Goal: Communication & Community: Ask a question

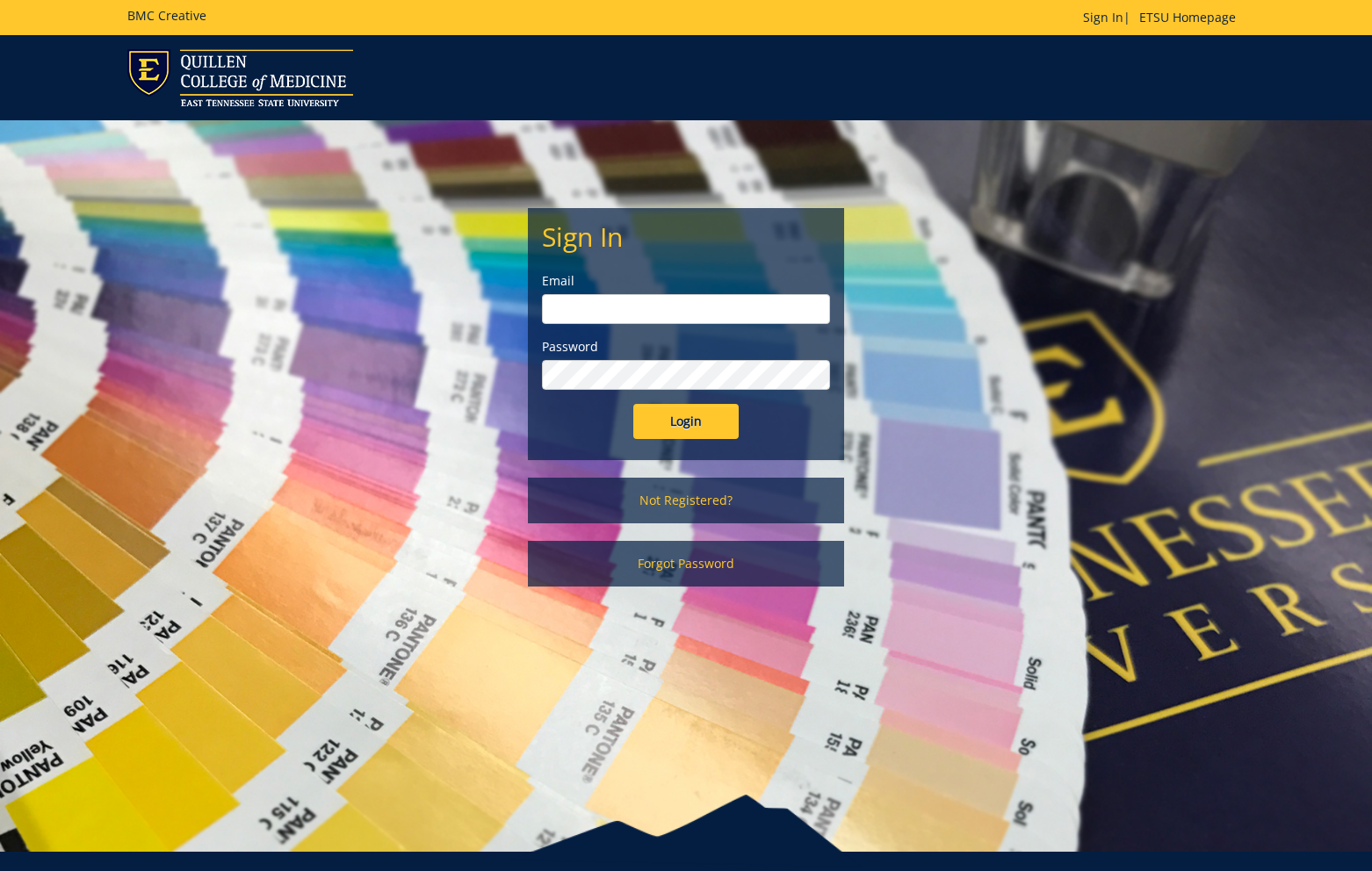
type input "abercrombiec@etsu.edu"
click at [675, 427] on input "Login" at bounding box center [686, 420] width 105 height 35
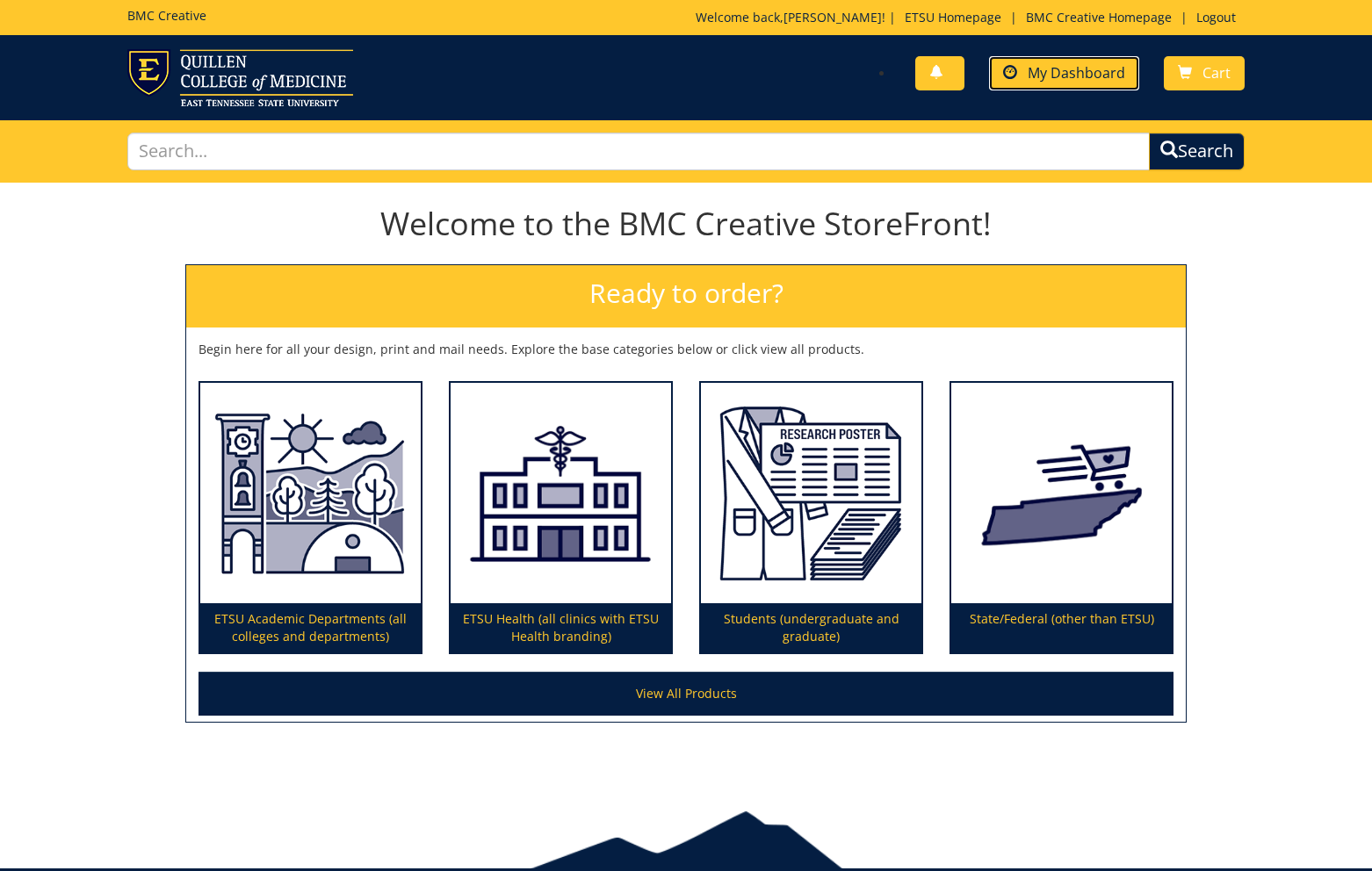
click at [1063, 85] on link "My Dashboard" at bounding box center [1064, 73] width 151 height 34
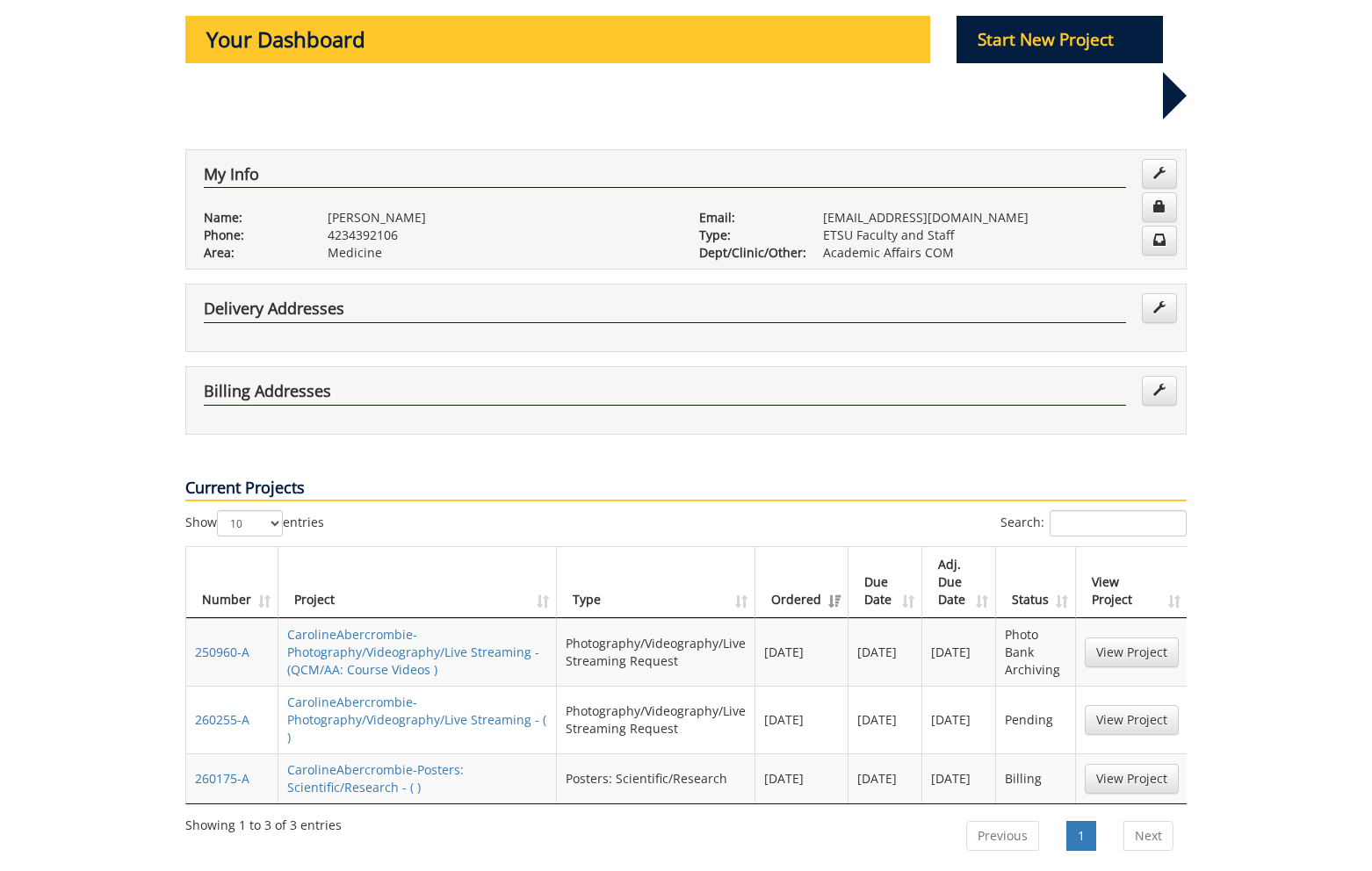
scroll to position [205, 0]
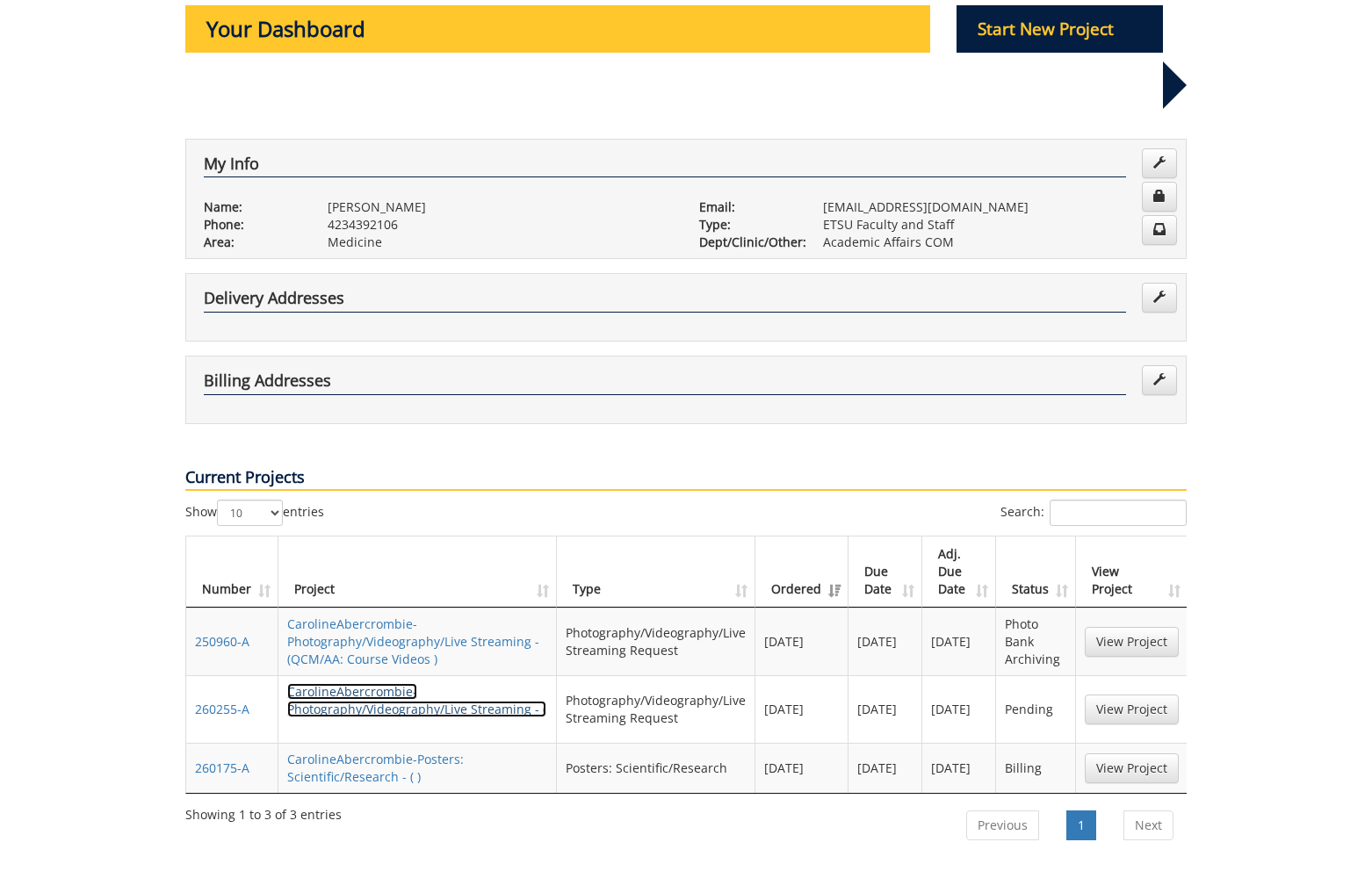
click at [444, 683] on link "CarolineAbercrombie-Photography/Videography/Live Streaming - ( )" at bounding box center [416, 708] width 259 height 52
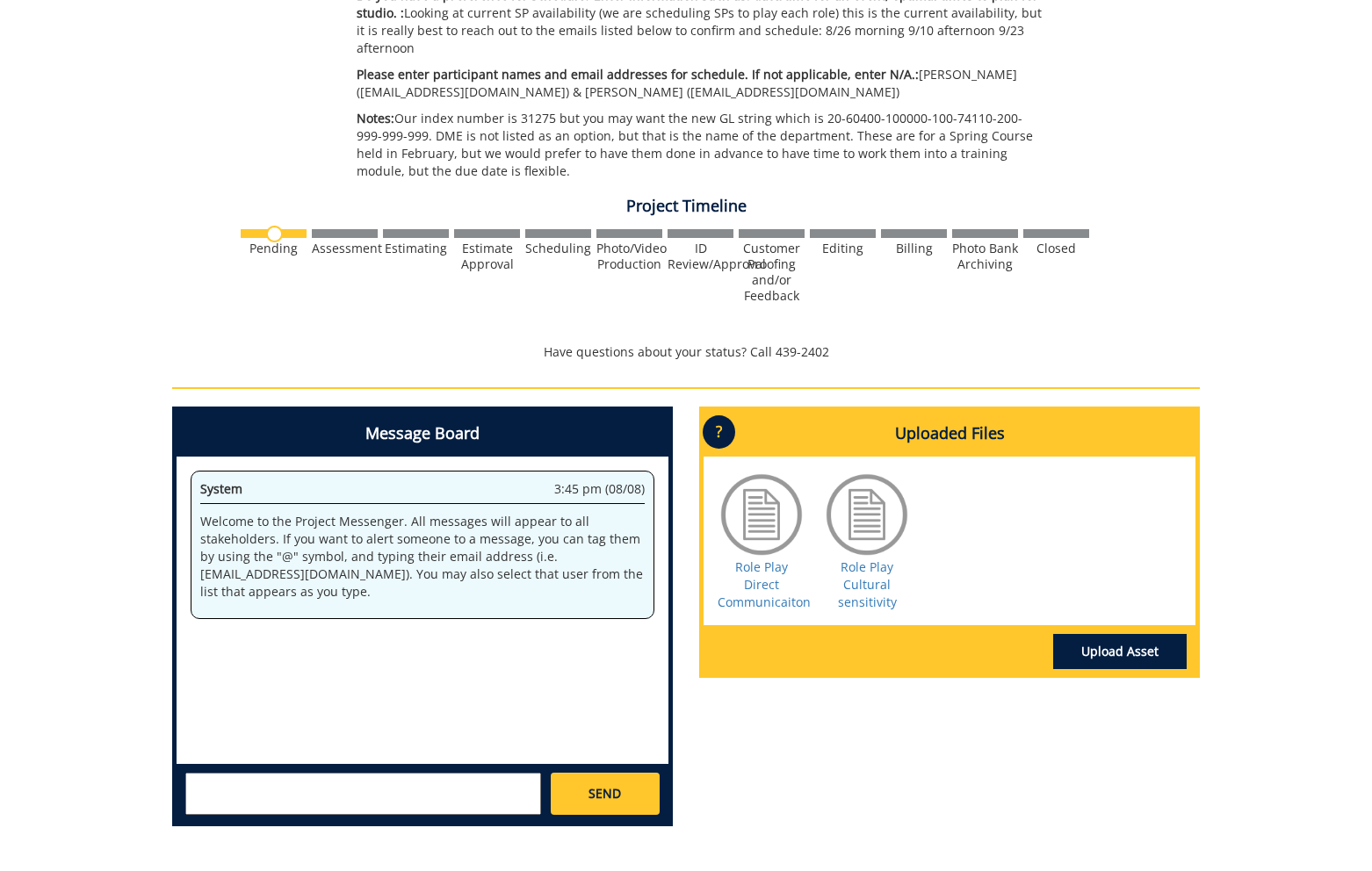
scroll to position [665, 0]
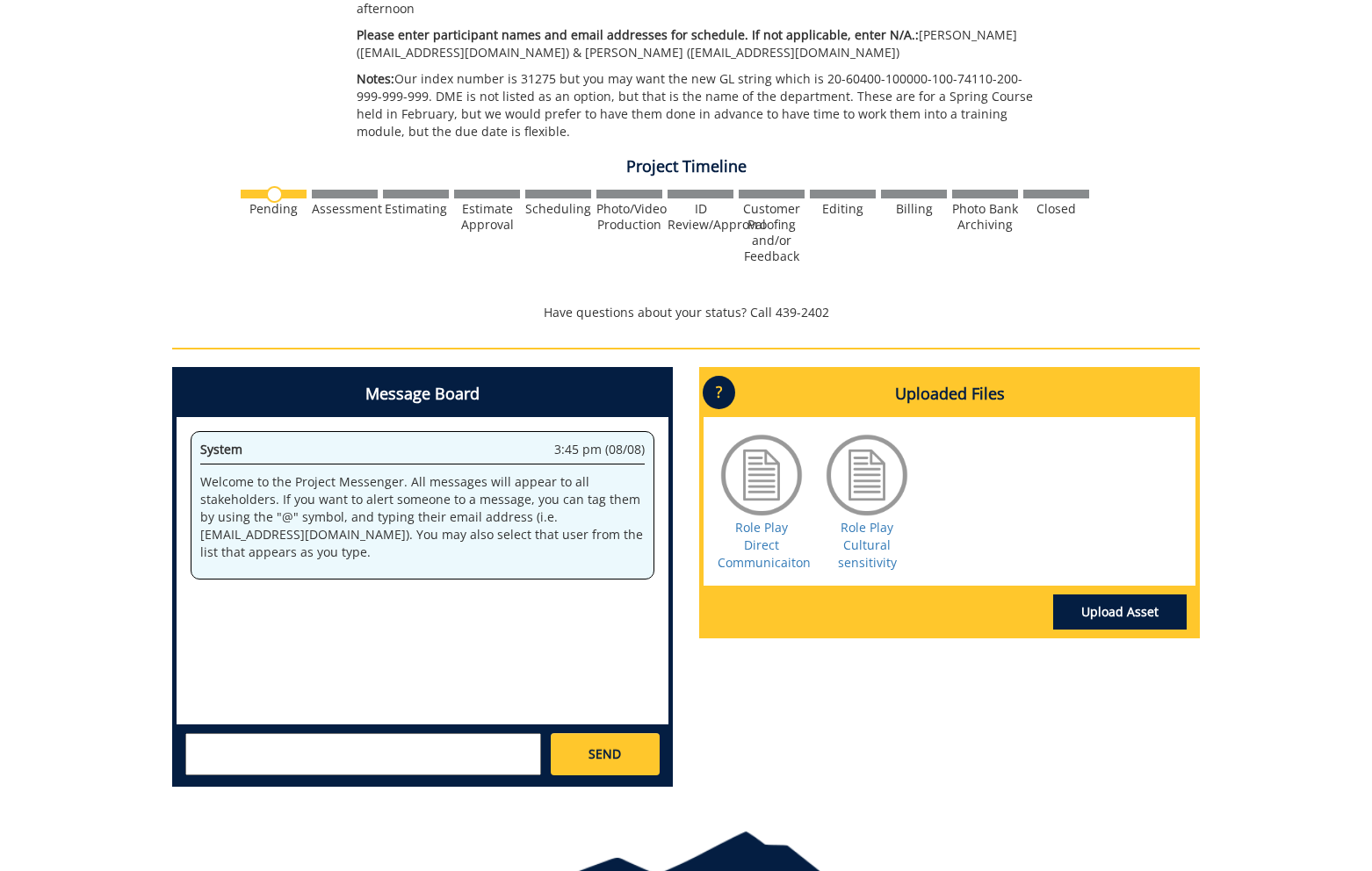
click at [423, 733] on textarea at bounding box center [363, 753] width 356 height 42
